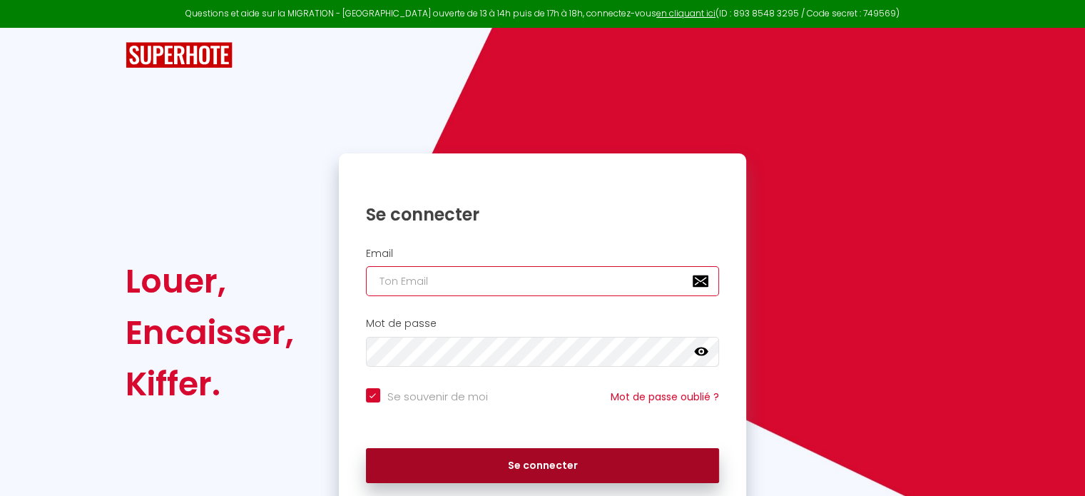
type input "[EMAIL_ADDRESS][DOMAIN_NAME]"
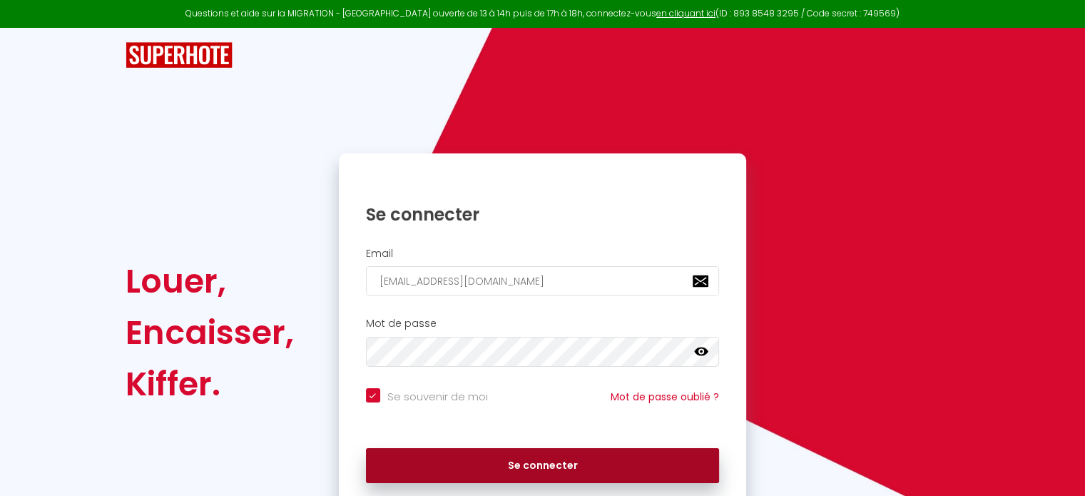
click at [534, 464] on button "Se connecter" at bounding box center [543, 466] width 354 height 36
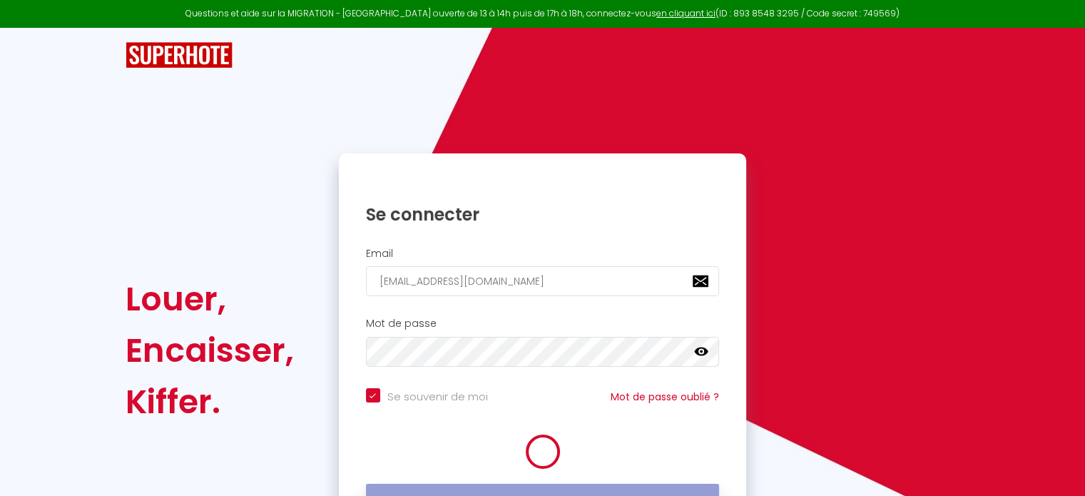
checkbox input "true"
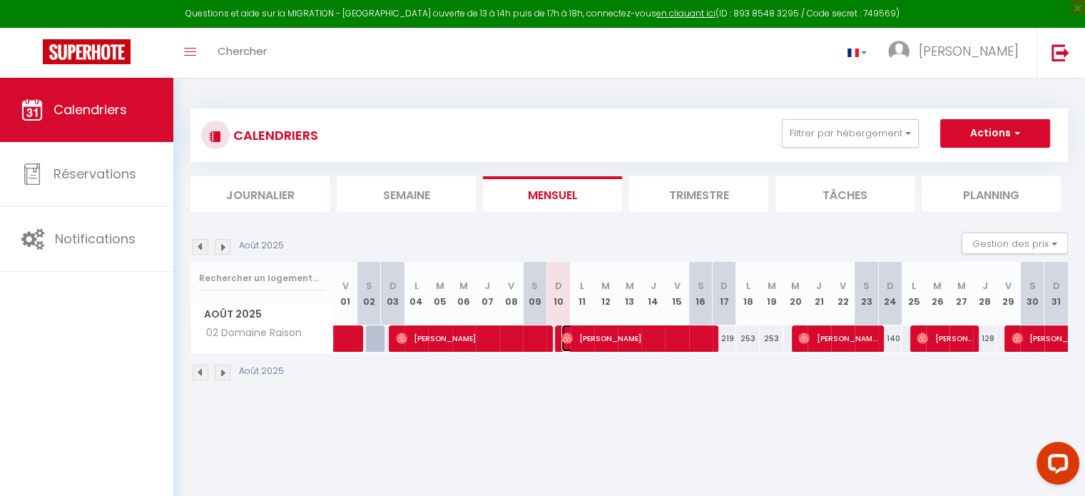
click at [620, 344] on span "[PERSON_NAME]" at bounding box center [635, 337] width 149 height 27
select select "OK"
select select "1"
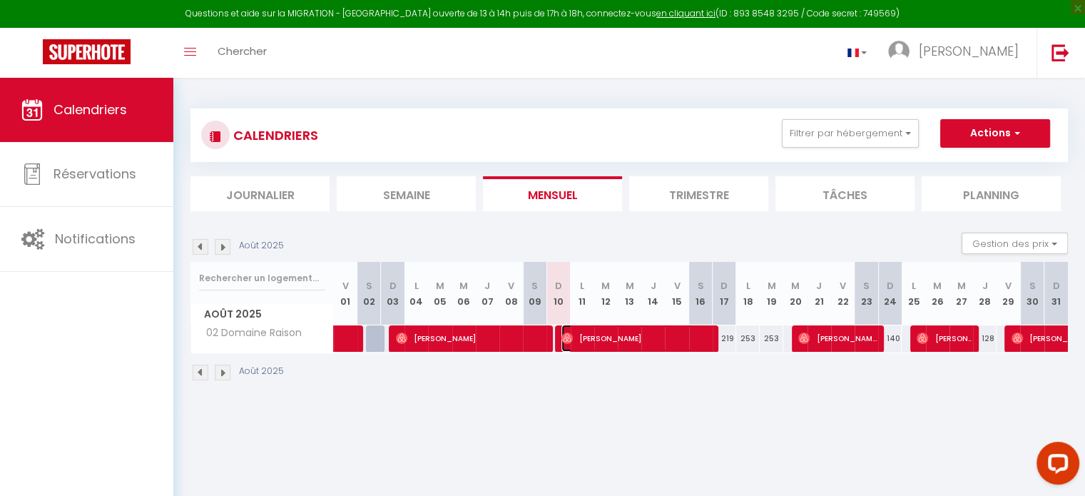
select select "1"
select select
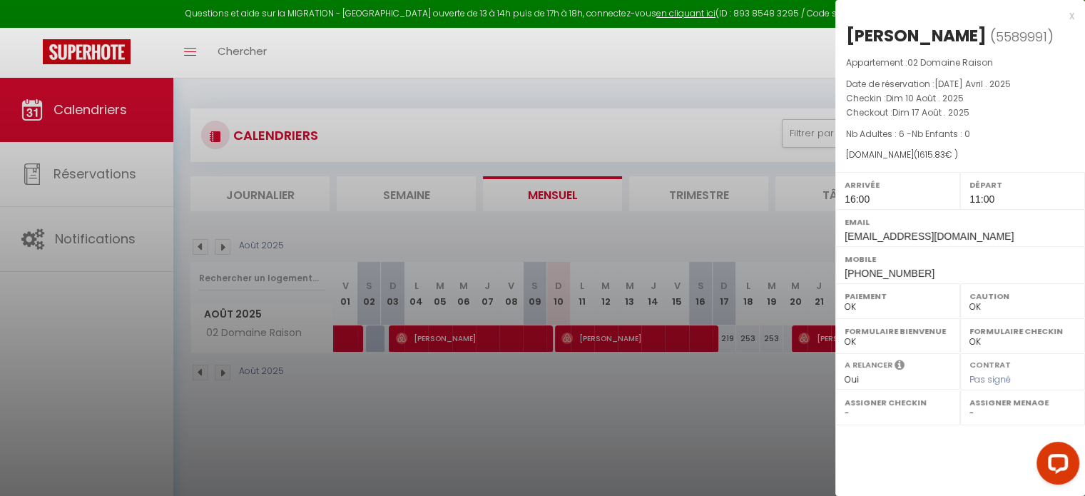
click at [595, 415] on div at bounding box center [542, 248] width 1085 height 496
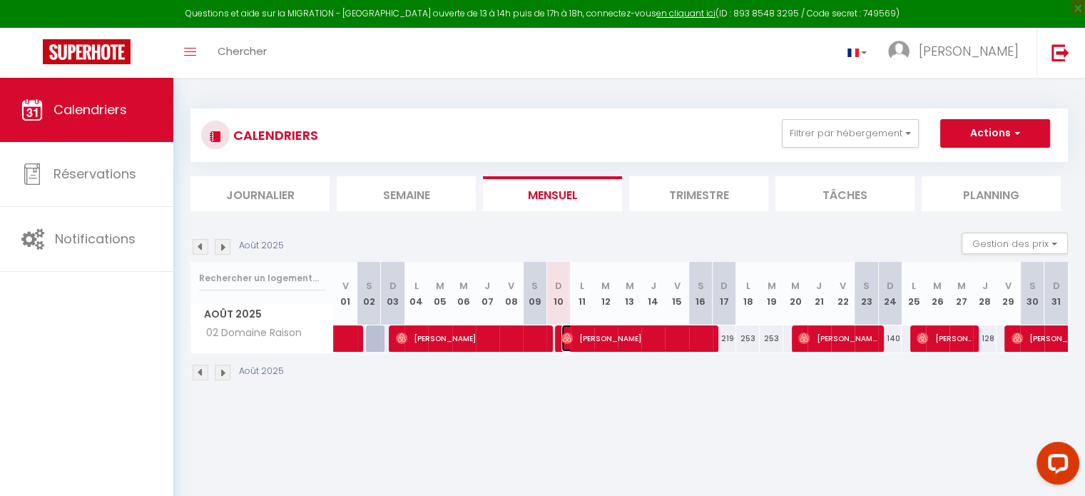
click at [633, 339] on span "[PERSON_NAME]" at bounding box center [635, 337] width 149 height 27
